Goal: Find contact information: Find contact information

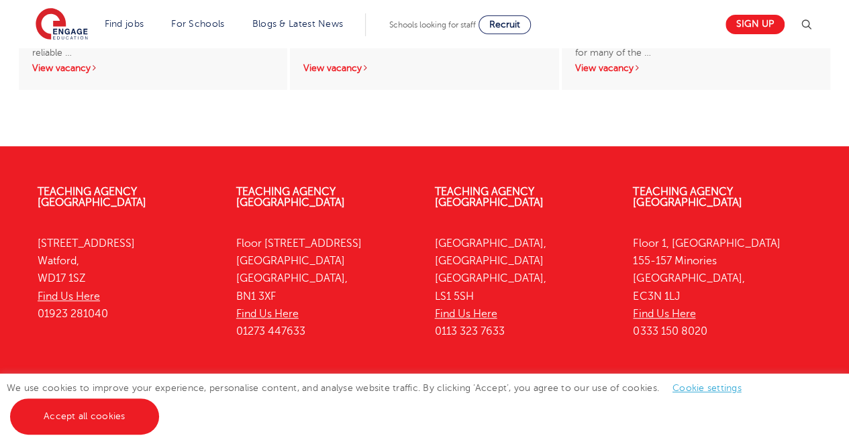
scroll to position [2775, 0]
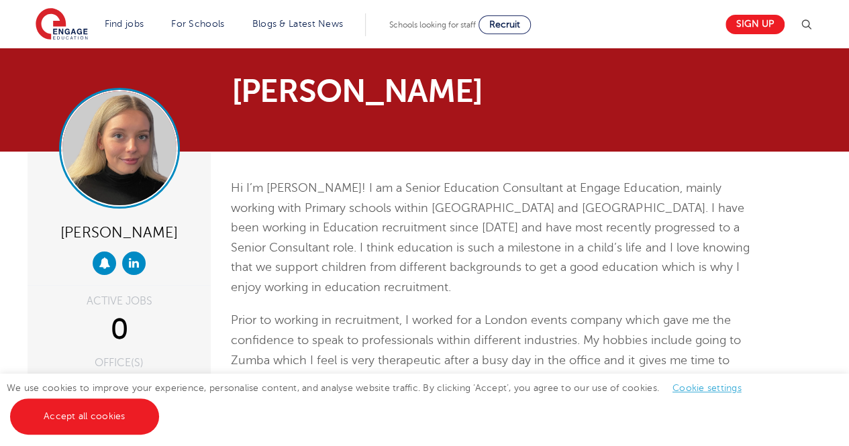
click at [115, 186] on img at bounding box center [119, 148] width 114 height 114
